Goal: Task Accomplishment & Management: Complete application form

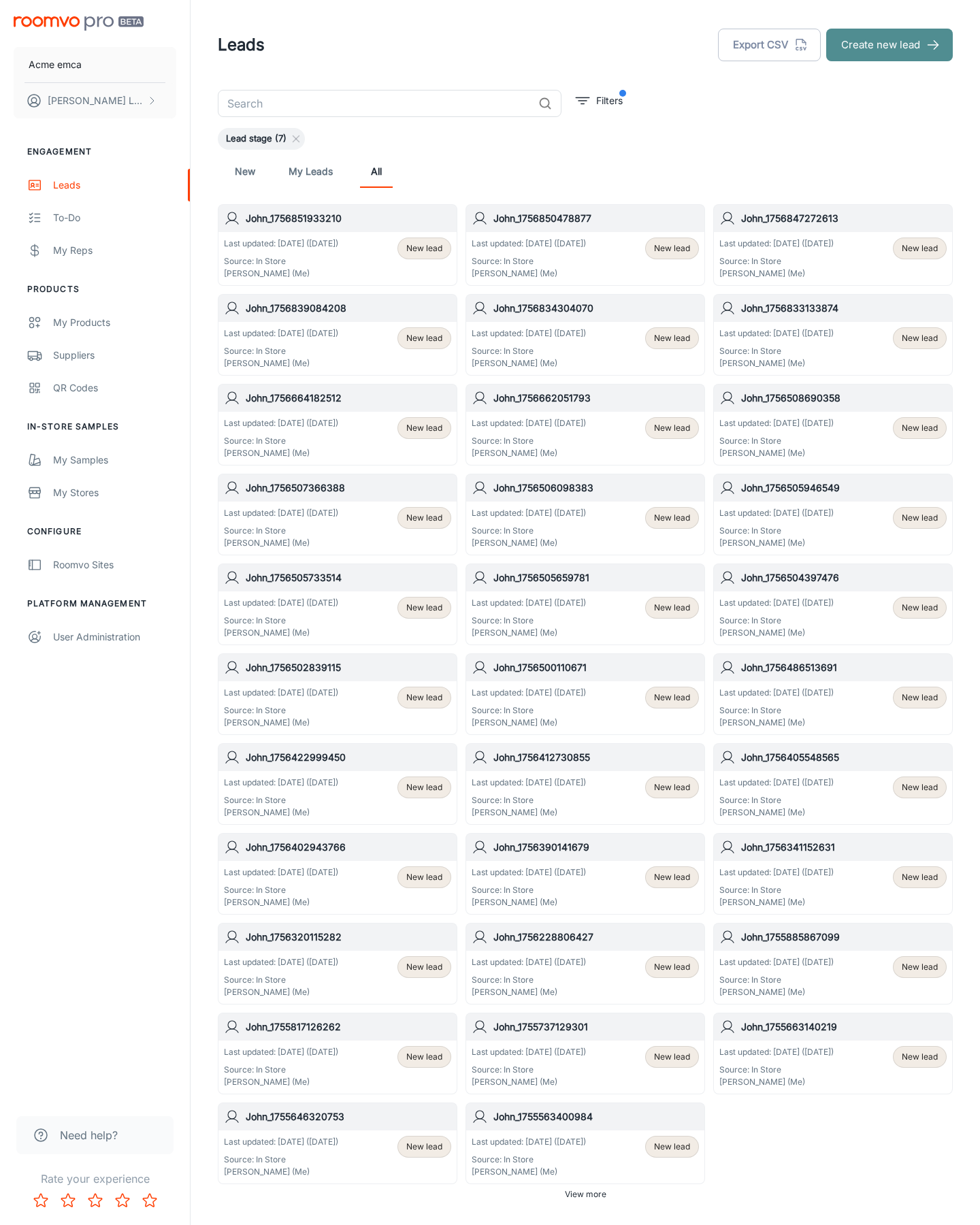
click at [890, 45] on button "Create new lead" at bounding box center [889, 45] width 127 height 33
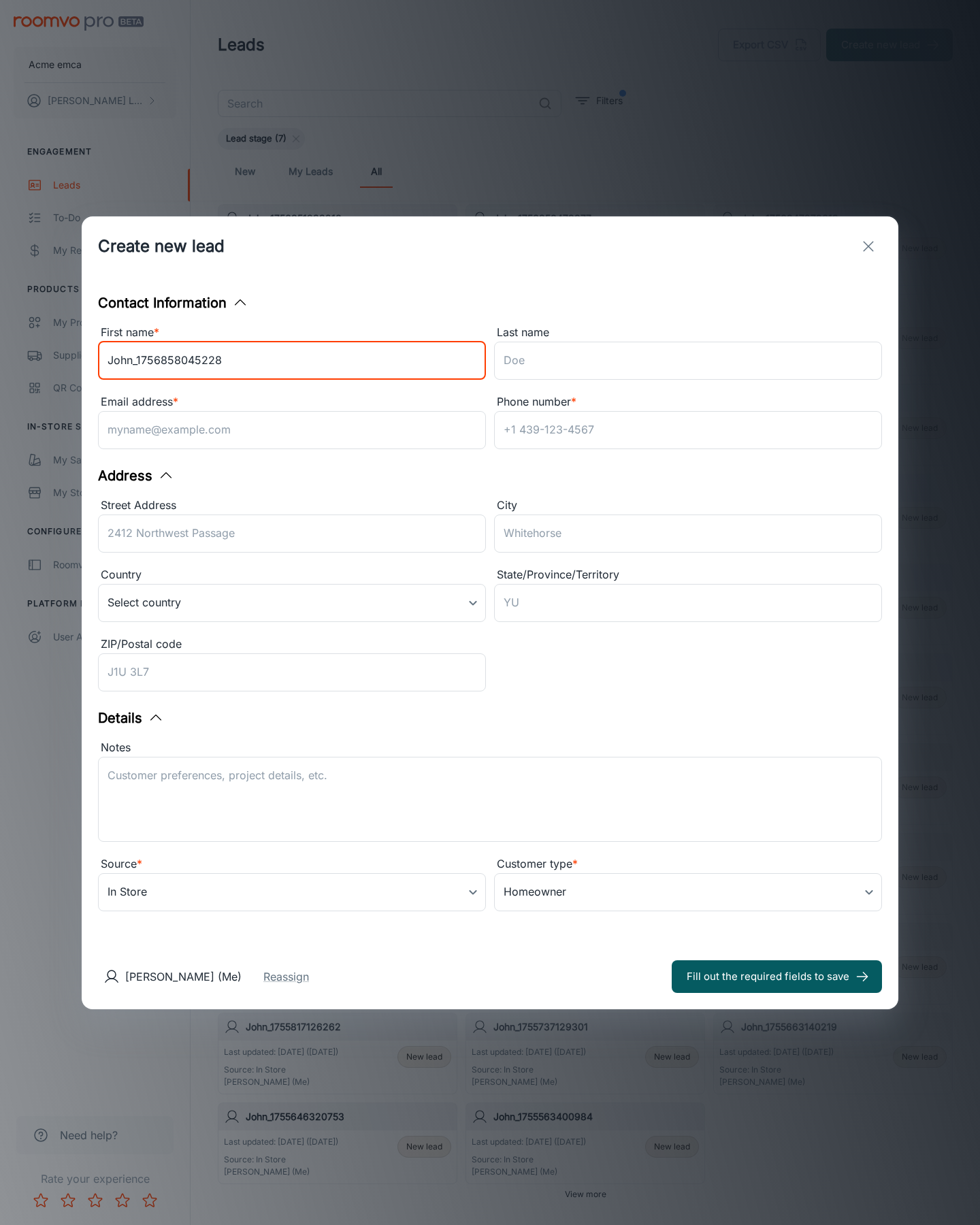
type input "John_1756858045228"
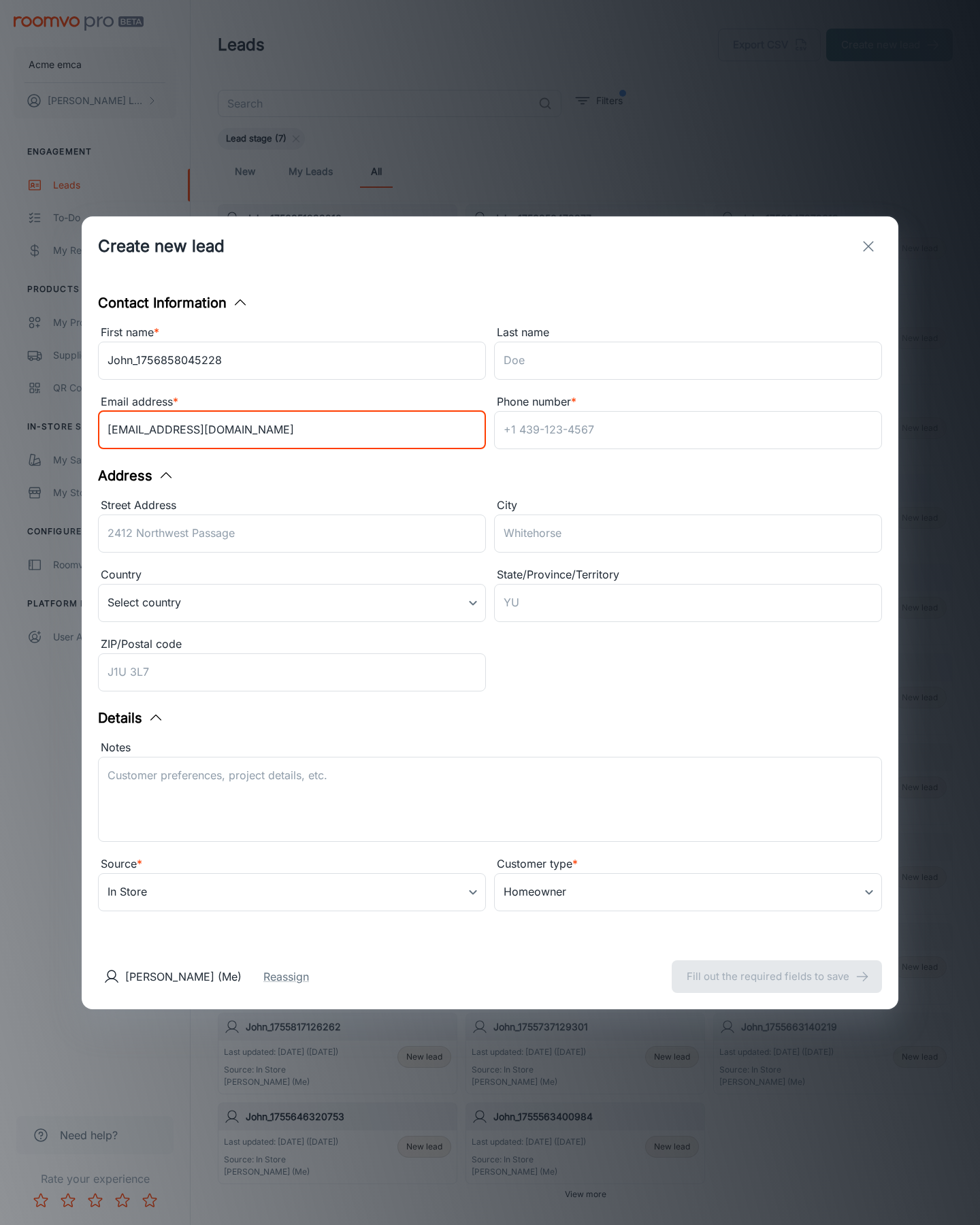
type input "[EMAIL_ADDRESS][DOMAIN_NAME]"
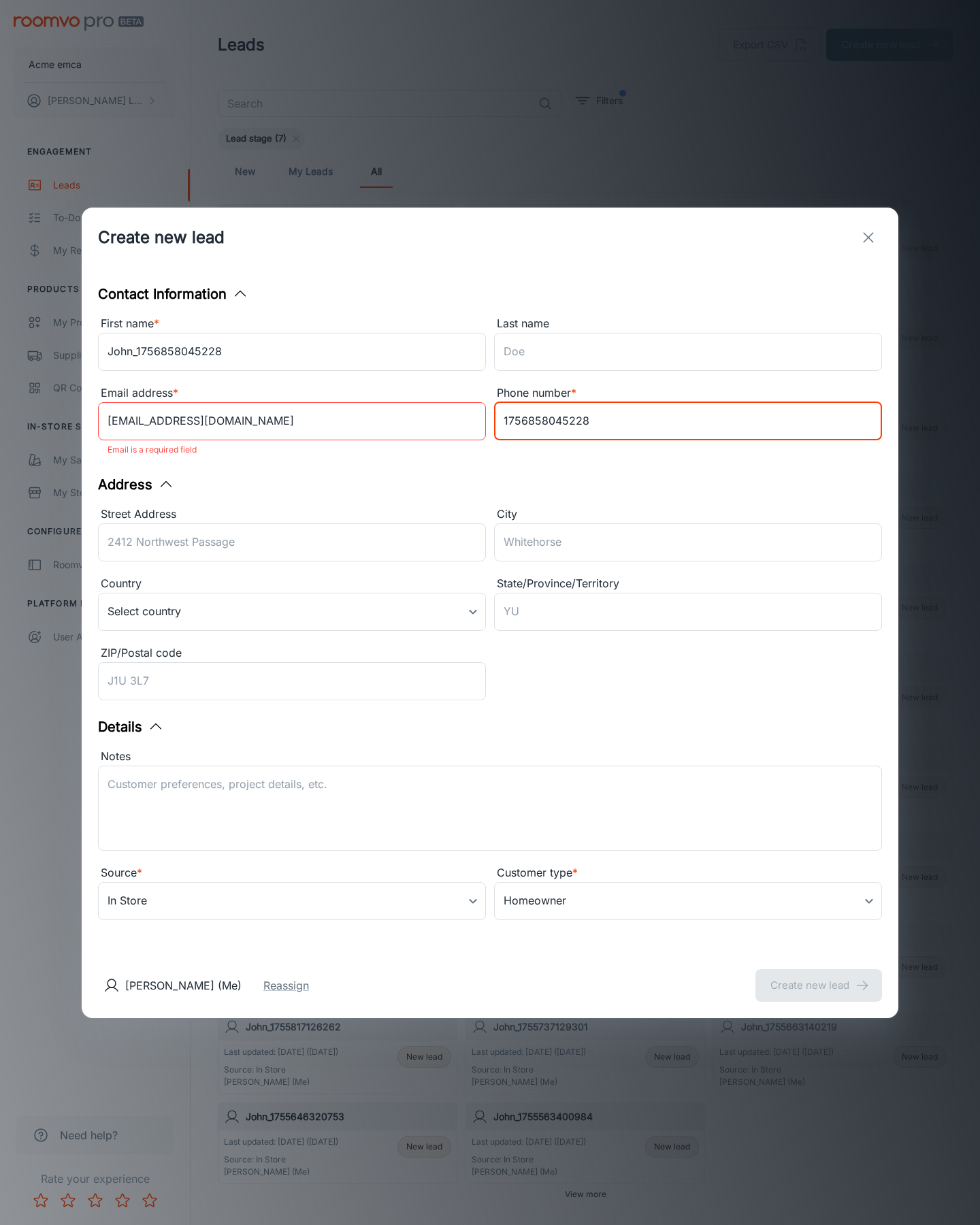
type input "1756858045228"
click at [819, 976] on button "Create new lead" at bounding box center [819, 985] width 127 height 33
